Goal: Task Accomplishment & Management: Manage account settings

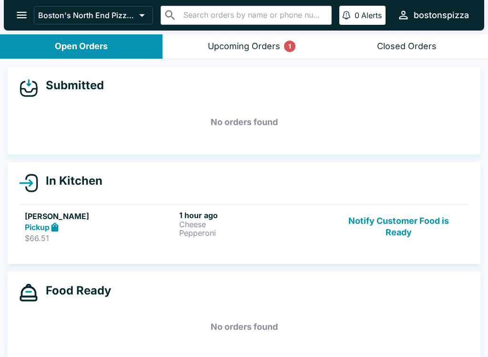
click at [408, 242] on button "Notify Customer Food is Ready" at bounding box center [398, 226] width 129 height 33
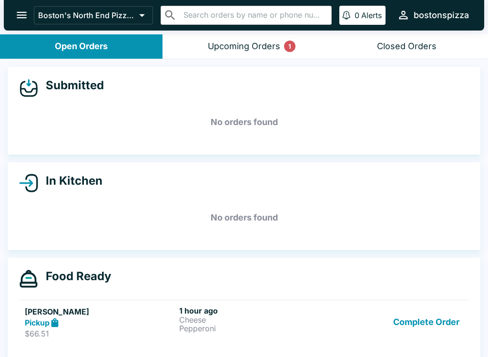
click at [430, 321] on button "Complete Order" at bounding box center [426, 322] width 74 height 33
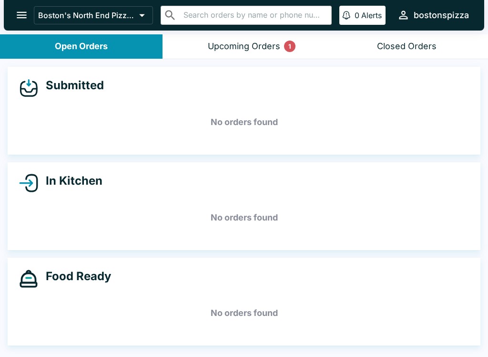
click at [259, 53] on button "Upcoming Orders 1" at bounding box center [244, 46] width 163 height 24
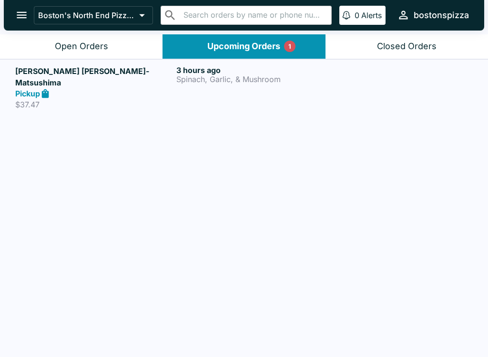
click at [86, 32] on header "Boston's North End Pizza Bakery ​ ​ 0 Alerts bostonspizza" at bounding box center [244, 17] width 488 height 34
click at [101, 41] on div "Open Orders" at bounding box center [81, 46] width 53 height 11
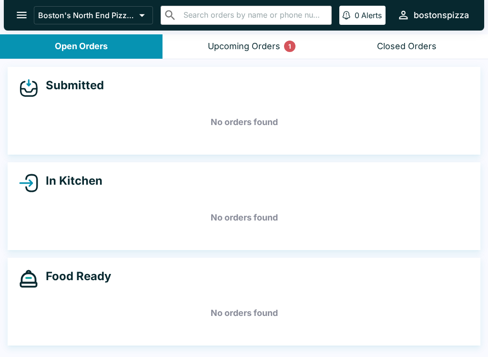
click at [482, 81] on div "Submitted No orders found" at bounding box center [244, 111] width 488 height 88
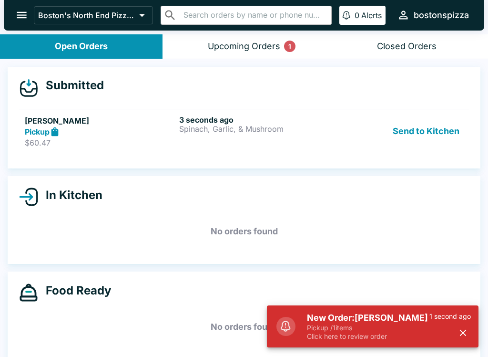
click at [353, 318] on h5 "New Order: [PERSON_NAME]" at bounding box center [368, 317] width 123 height 11
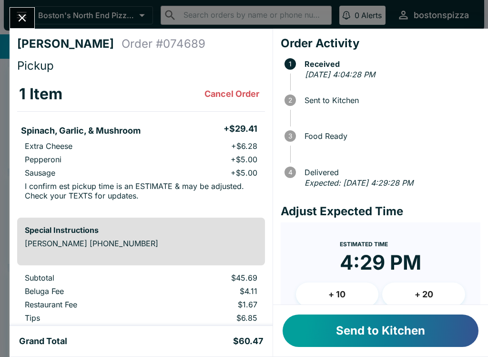
click at [346, 292] on button "+ 10" at bounding box center [337, 294] width 83 height 24
click at [372, 337] on button "Send to Kitchen" at bounding box center [381, 330] width 196 height 32
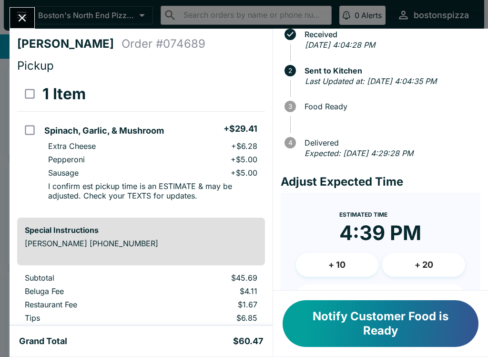
scroll to position [82, 0]
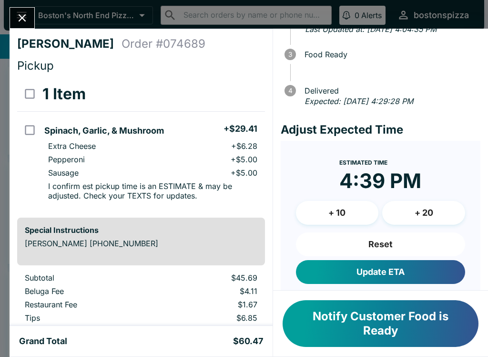
click at [398, 240] on button "Reset" at bounding box center [380, 244] width 169 height 24
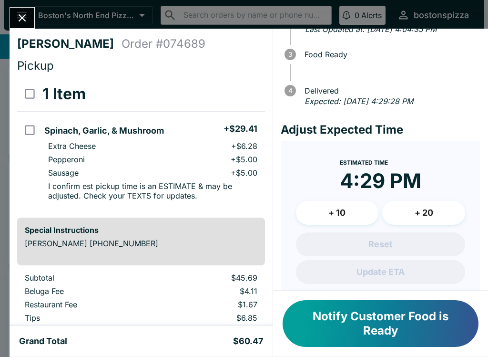
click at [15, 22] on button "Close" at bounding box center [22, 18] width 24 height 20
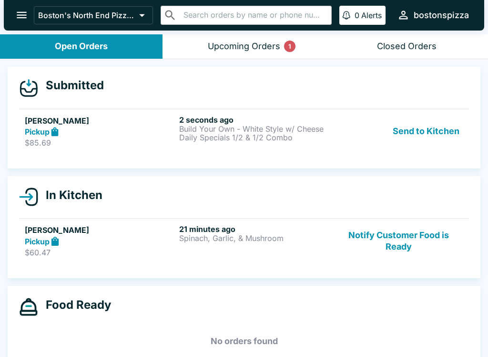
click at [81, 135] on div "Pickup" at bounding box center [100, 131] width 151 height 11
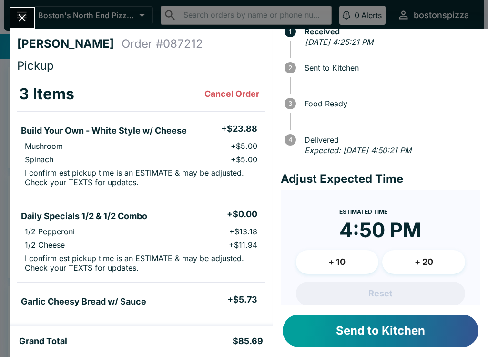
click at [338, 252] on button "+ 10" at bounding box center [337, 262] width 83 height 24
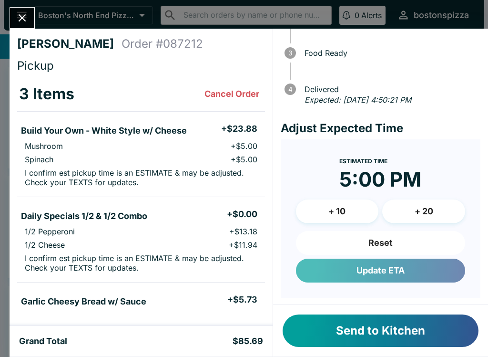
click at [386, 268] on button "Update ETA" at bounding box center [380, 270] width 169 height 24
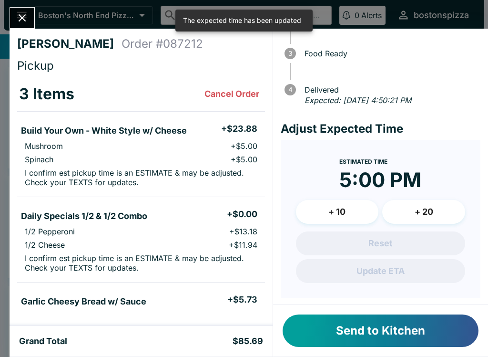
click at [411, 328] on button "Send to Kitchen" at bounding box center [381, 330] width 196 height 32
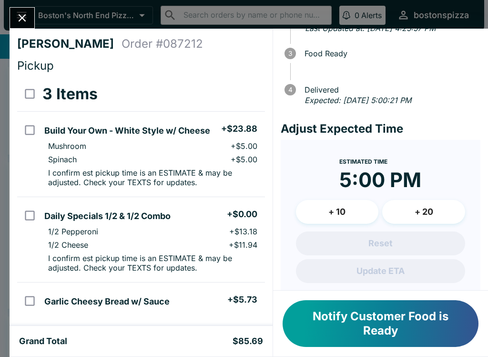
scroll to position [0, 0]
click at [22, 12] on icon "Close" at bounding box center [22, 17] width 13 height 13
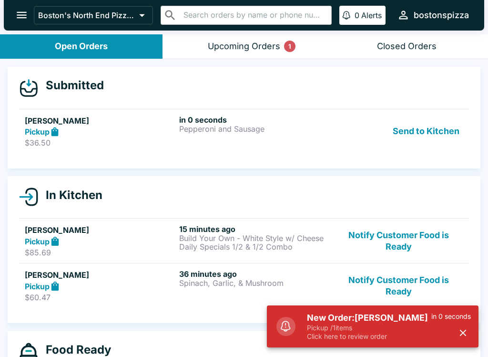
click at [395, 319] on h5 "New Order: [PERSON_NAME]" at bounding box center [369, 317] width 124 height 11
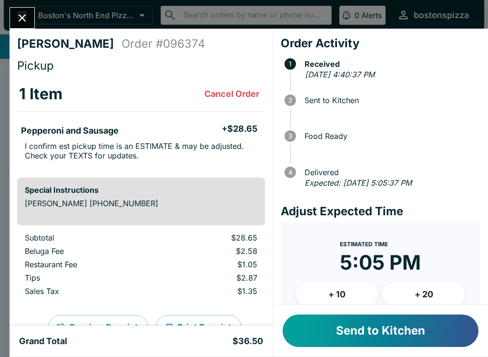
click at [381, 337] on button "Send to Kitchen" at bounding box center [381, 330] width 196 height 32
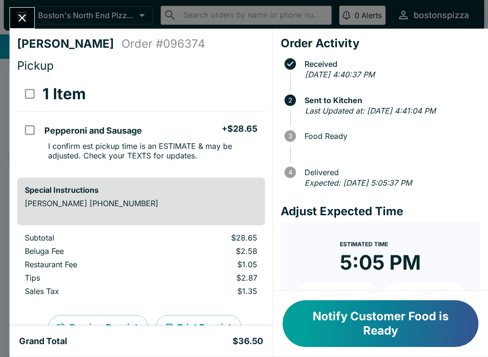
click at [20, 28] on button "Close" at bounding box center [22, 18] width 24 height 20
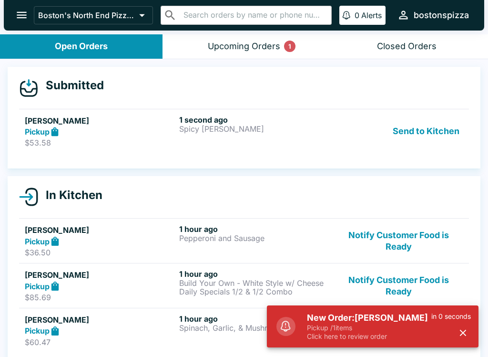
click at [411, 326] on p "Pickup / 1 items" at bounding box center [369, 327] width 124 height 9
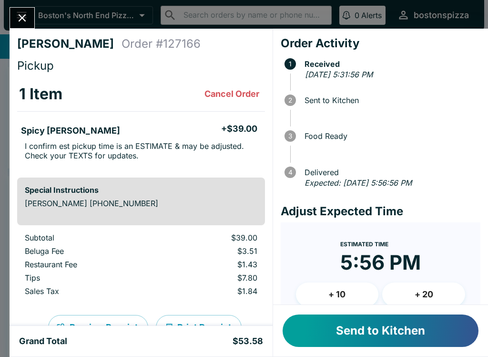
click at [394, 329] on button "Send to Kitchen" at bounding box center [381, 330] width 196 height 32
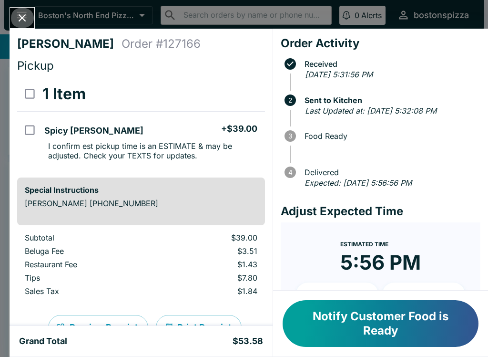
click at [19, 22] on icon "Close" at bounding box center [22, 17] width 13 height 13
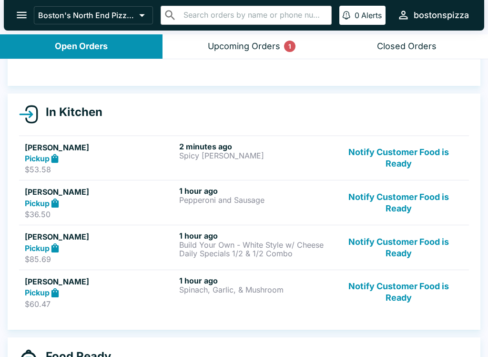
scroll to position [69, 0]
click at [369, 142] on button "Notify Customer Food is Ready" at bounding box center [398, 158] width 129 height 33
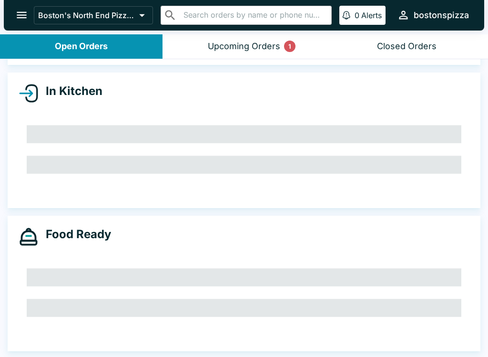
scroll to position [112, 0]
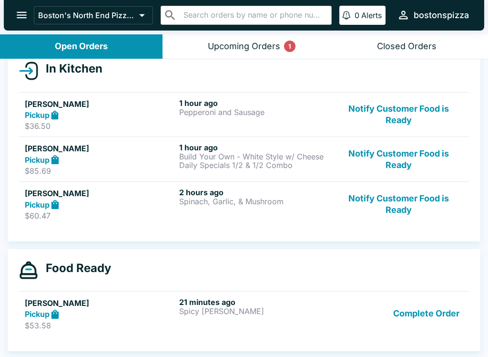
click at [399, 108] on button "Notify Customer Food is Ready" at bounding box center [398, 114] width 129 height 33
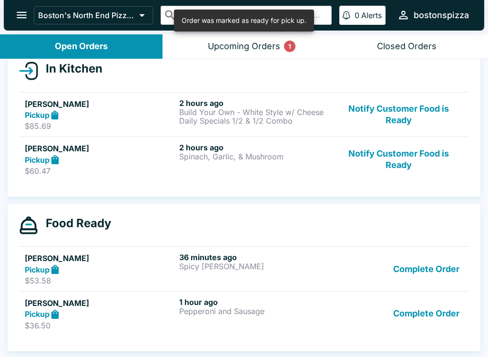
click at [441, 266] on button "Complete Order" at bounding box center [426, 268] width 74 height 33
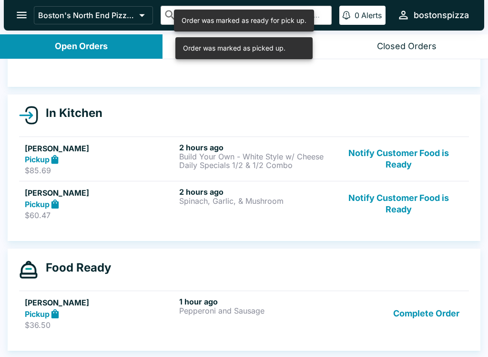
click at [431, 314] on button "Complete Order" at bounding box center [426, 312] width 74 height 33
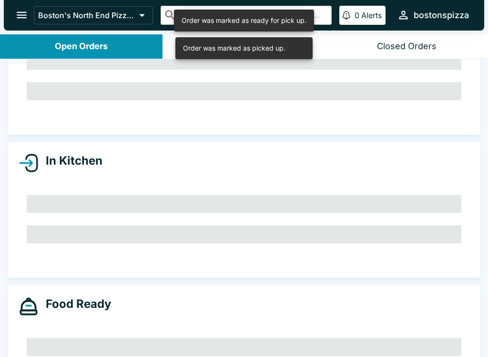
scroll to position [53, 0]
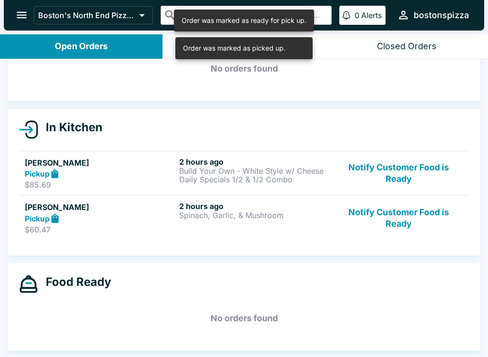
click at [408, 216] on button "Notify Customer Food is Ready" at bounding box center [398, 217] width 129 height 33
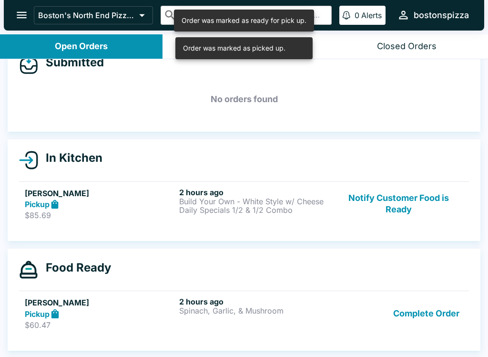
scroll to position [23, 0]
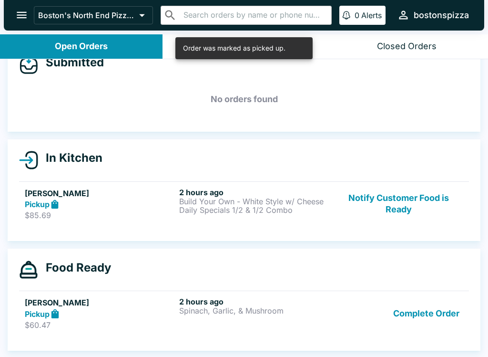
click at [418, 201] on button "Notify Customer Food is Ready" at bounding box center [398, 203] width 129 height 33
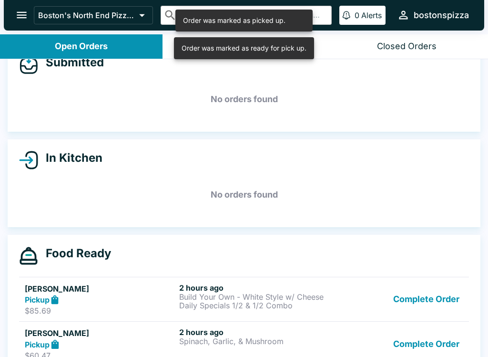
click at [425, 301] on button "Complete Order" at bounding box center [426, 299] width 74 height 33
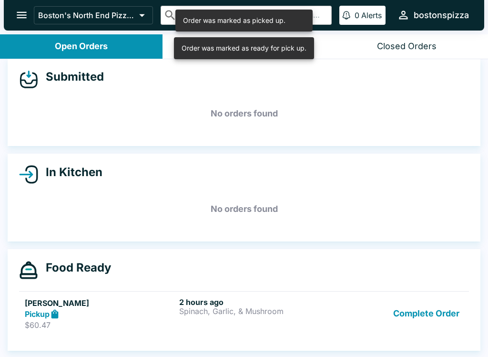
scroll to position [9, 0]
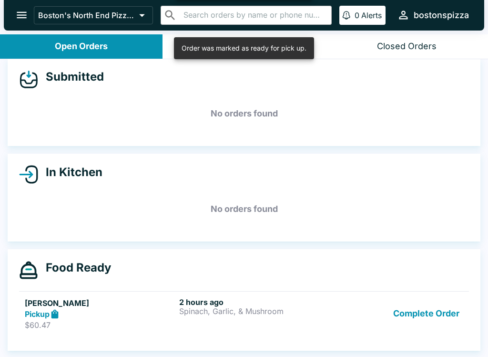
click at [430, 308] on button "Complete Order" at bounding box center [426, 313] width 74 height 33
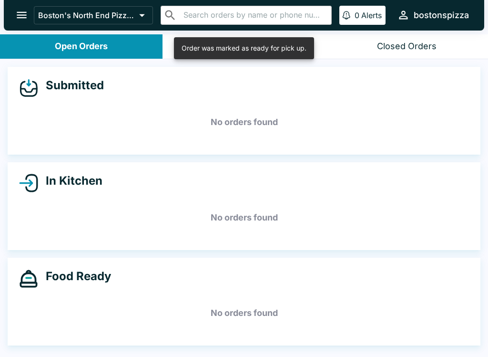
scroll to position [0, 0]
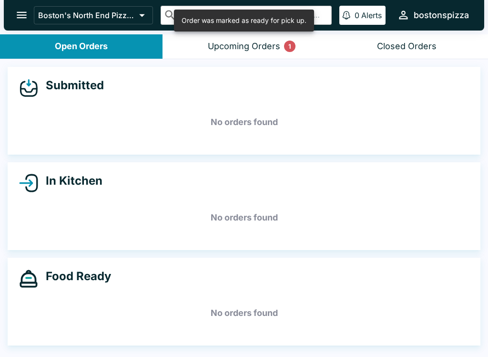
click at [247, 52] on button "Upcoming Orders 1" at bounding box center [244, 46] width 163 height 24
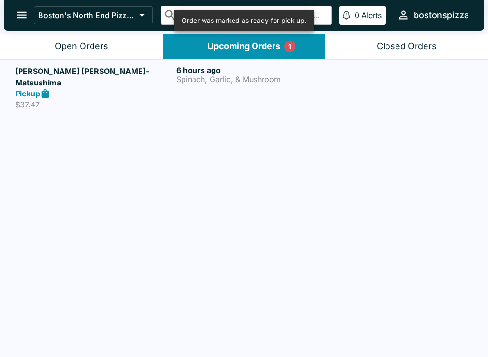
click at [108, 61] on link "[PERSON_NAME] [PERSON_NAME]-Matsushima Pickup $37.47 6 hours ago Spinach, Garli…" at bounding box center [244, 87] width 488 height 56
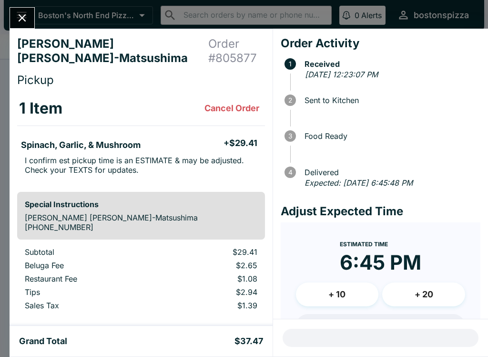
click at [22, 26] on button "Close" at bounding box center [22, 18] width 24 height 20
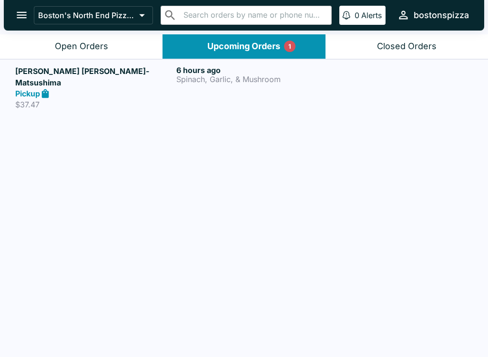
click at [112, 50] on button "Open Orders" at bounding box center [81, 46] width 163 height 24
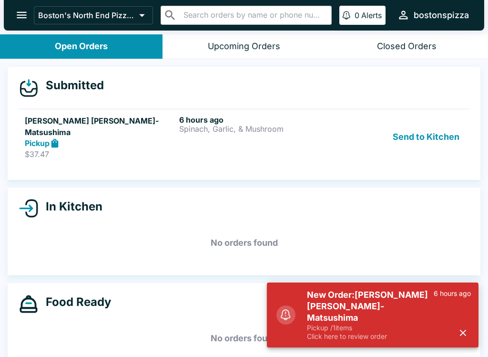
click at [377, 322] on h5 "New Order: [PERSON_NAME] [PERSON_NAME]-Matsushima" at bounding box center [370, 306] width 127 height 34
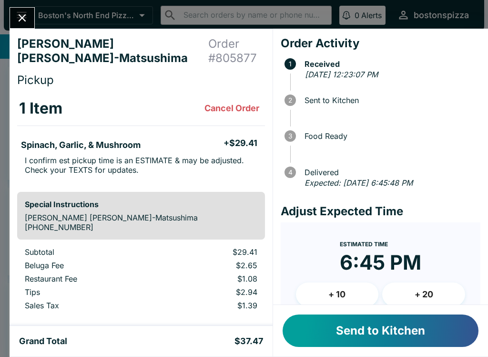
click at [394, 330] on button "Send to Kitchen" at bounding box center [381, 330] width 196 height 32
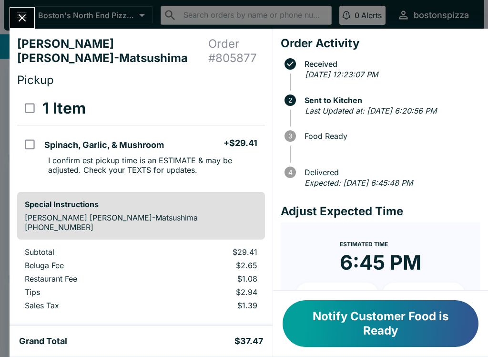
click at [15, 10] on button "Close" at bounding box center [22, 18] width 24 height 20
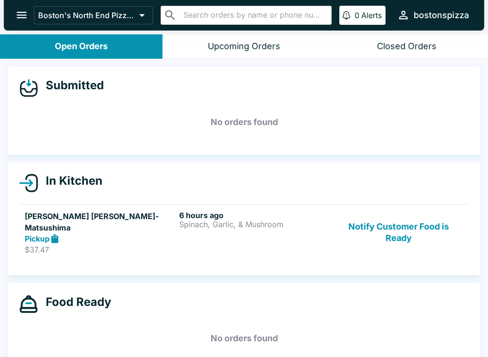
click at [377, 235] on button "Notify Customer Food is Ready" at bounding box center [398, 232] width 129 height 44
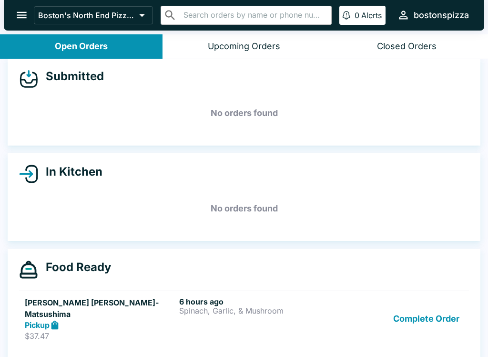
scroll to position [9, 0]
click at [38, 13] on button "Boston's North End Pizza Bakery" at bounding box center [93, 15] width 119 height 18
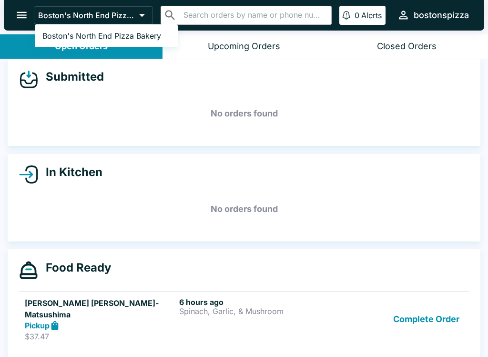
click at [30, 12] on div at bounding box center [244, 178] width 488 height 357
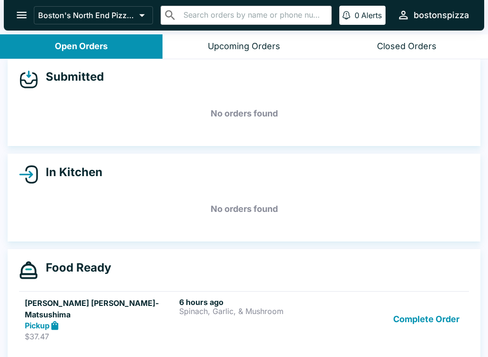
click at [25, 20] on icon "open drawer" at bounding box center [21, 15] width 13 height 13
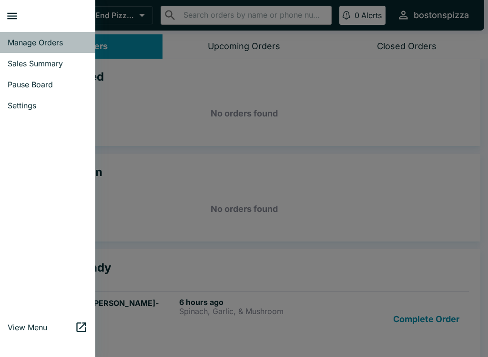
click at [47, 44] on span "Manage Orders" at bounding box center [48, 43] width 80 height 10
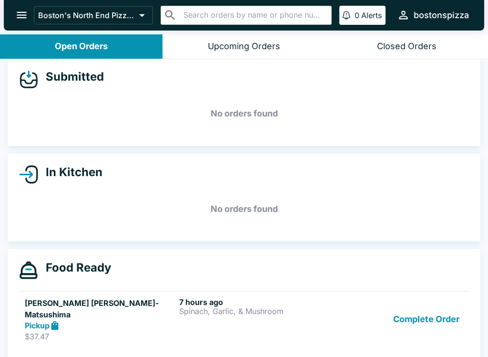
click at [18, 14] on icon "open drawer" at bounding box center [21, 15] width 13 height 13
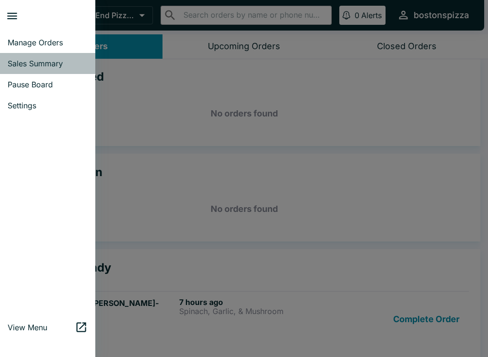
click at [58, 62] on span "Sales Summary" at bounding box center [48, 64] width 80 height 10
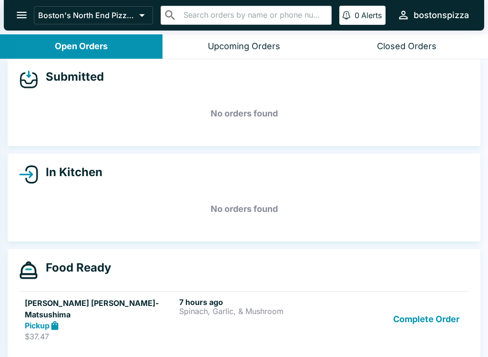
select select "03:00"
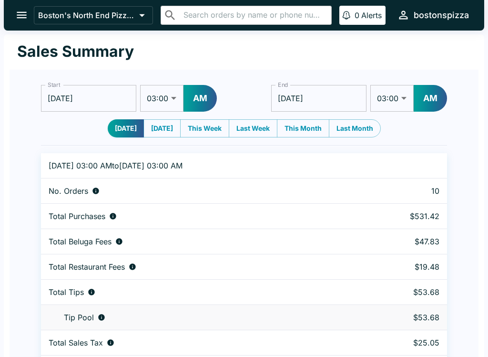
click at [27, 13] on icon "open drawer" at bounding box center [21, 15] width 13 height 13
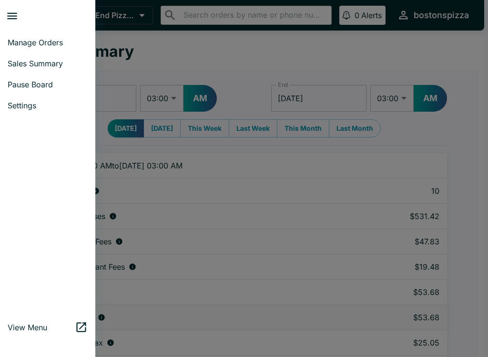
click at [51, 41] on span "Manage Orders" at bounding box center [48, 43] width 80 height 10
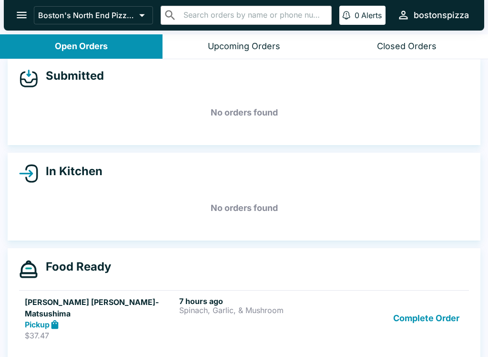
scroll to position [9, 0]
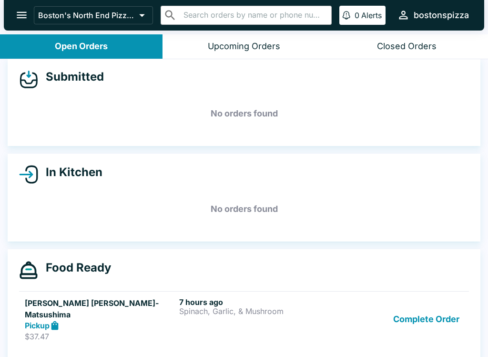
click at [21, 20] on icon "open drawer" at bounding box center [21, 15] width 13 height 13
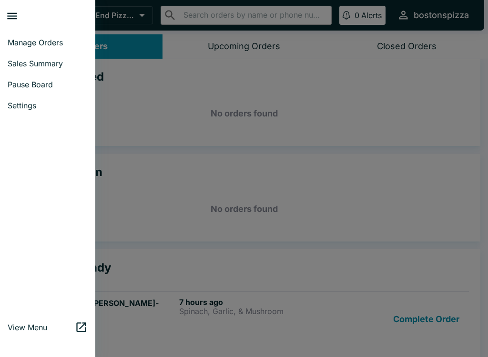
click at [38, 57] on link "Sales Summary" at bounding box center [47, 63] width 95 height 21
select select "03:00"
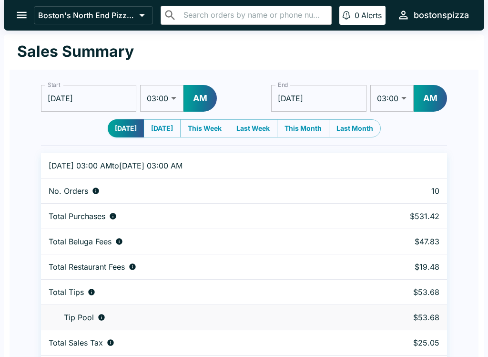
click at [23, 11] on icon "open drawer" at bounding box center [21, 15] width 13 height 13
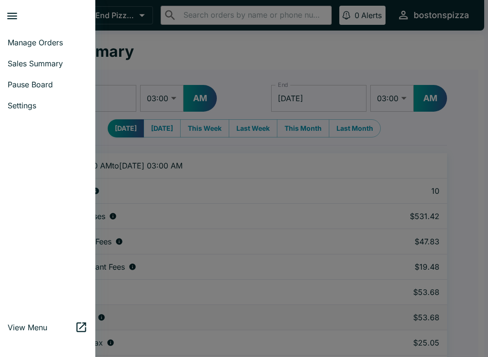
click at [50, 42] on span "Manage Orders" at bounding box center [48, 43] width 80 height 10
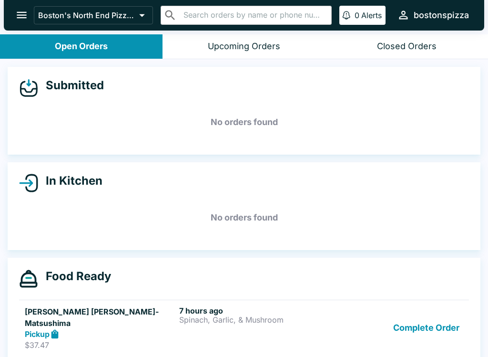
click at [241, 46] on div "Upcoming Orders" at bounding box center [244, 46] width 72 height 11
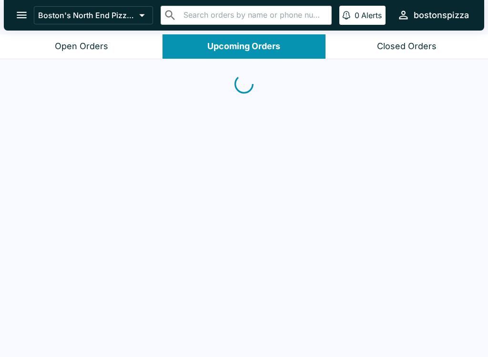
scroll to position [1, 0]
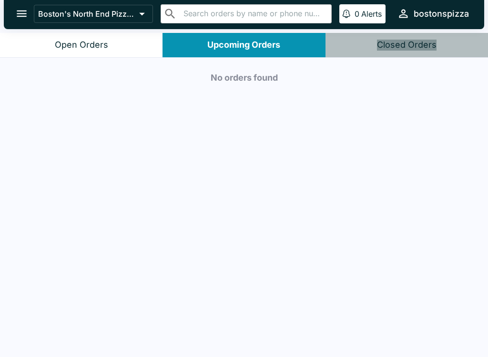
click at [420, 44] on div "Closed Orders" at bounding box center [407, 45] width 60 height 11
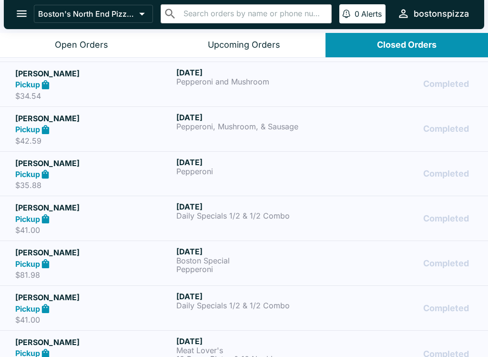
scroll to position [492, 0]
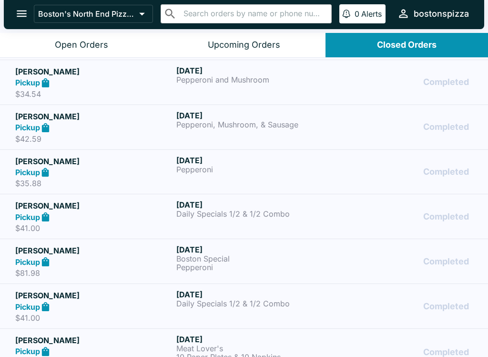
click at [89, 44] on div "Open Orders" at bounding box center [81, 45] width 53 height 11
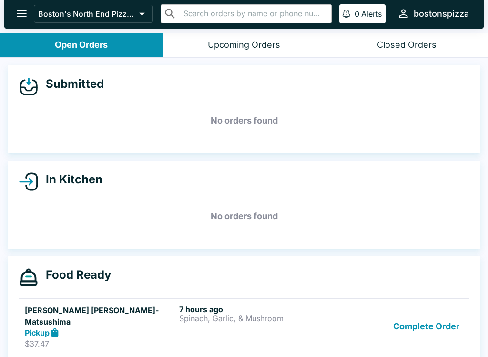
click at [440, 315] on button "Complete Order" at bounding box center [426, 326] width 74 height 44
